Goal: Task Accomplishment & Management: Use online tool/utility

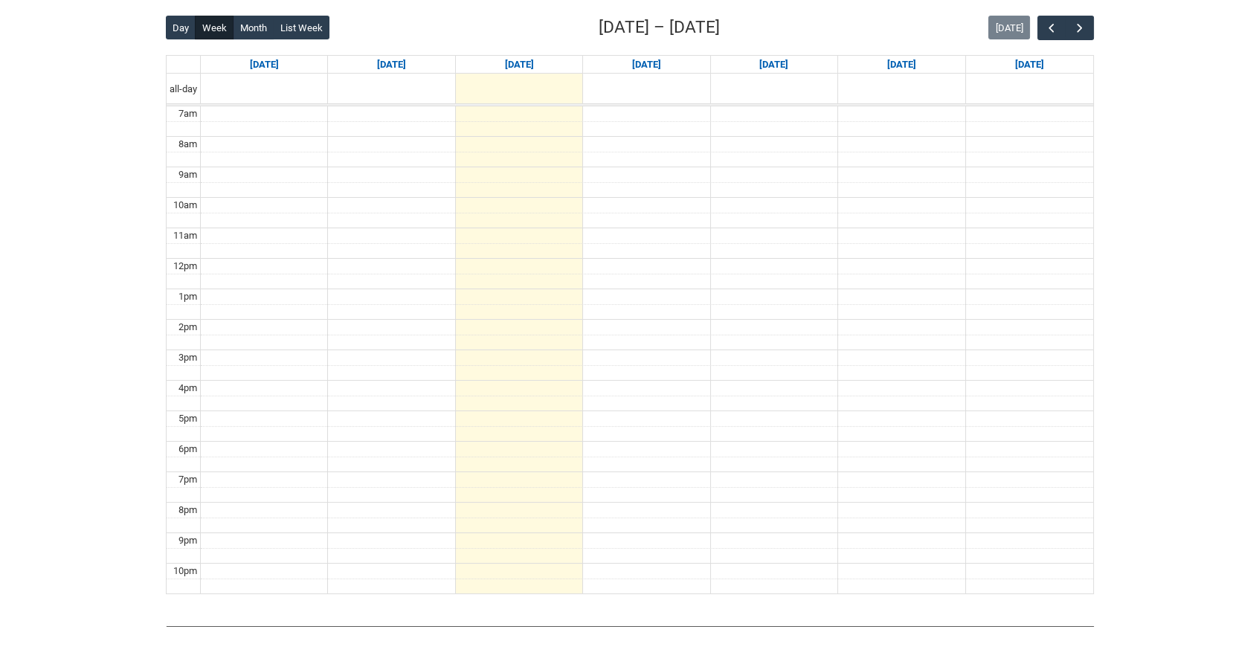
scroll to position [312, 0]
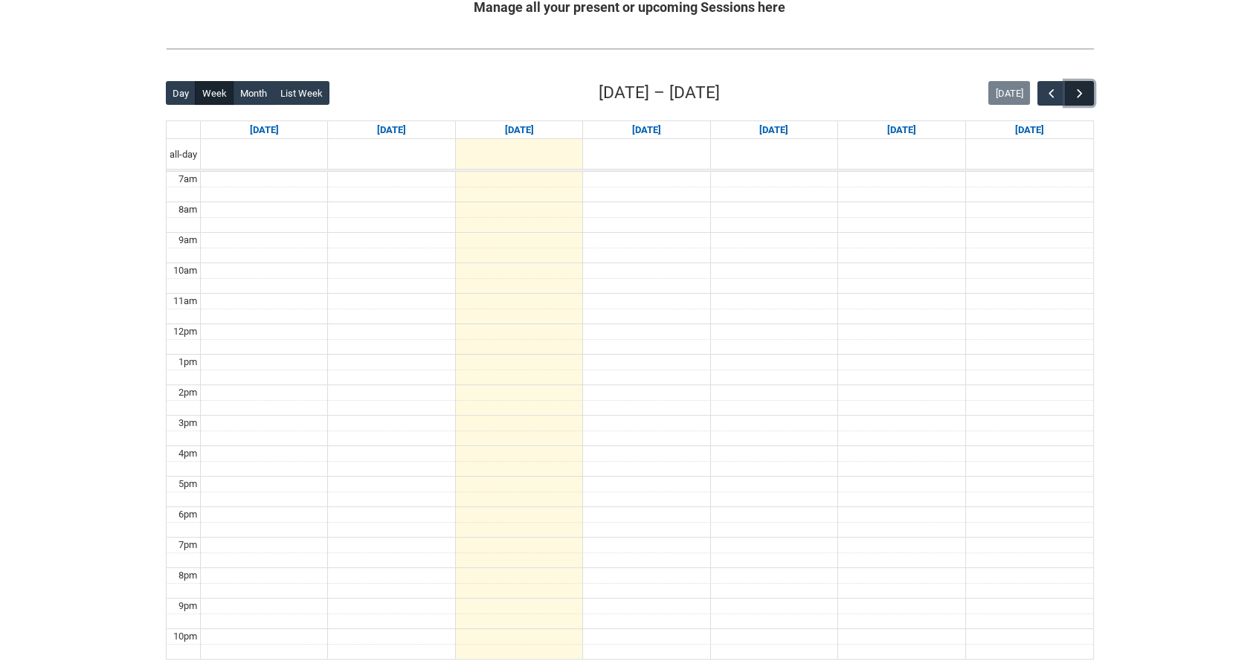
click at [1079, 97] on span "button" at bounding box center [1079, 93] width 15 height 15
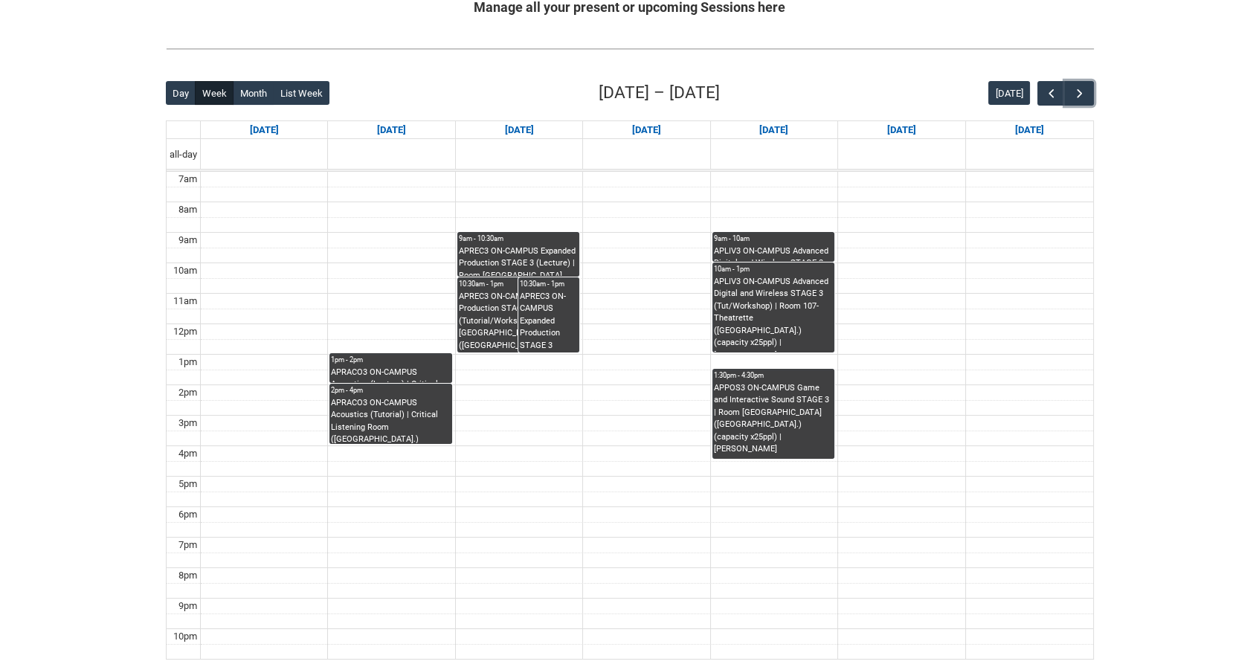
click at [384, 370] on div "APRACO3 ON-CAMPUS Acoustics (Lecture) | Critical Listening Room ([GEOGRAPHIC_DA…" at bounding box center [390, 375] width 119 height 16
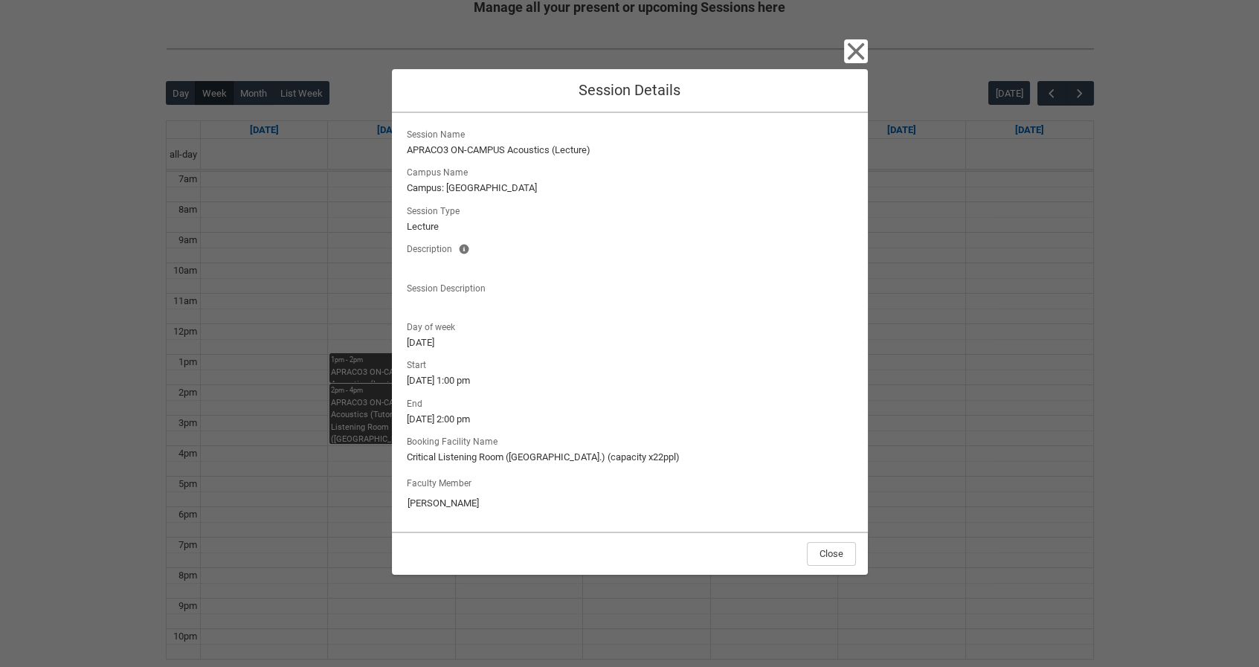
click at [354, 328] on div "Close Session Details Session Name APRACO3 ON-CAMPUS Acoustics (Lecture) Campus…" at bounding box center [629, 333] width 1259 height 667
click at [854, 48] on icon "button" at bounding box center [855, 50] width 17 height 17
